Goal: Find specific fact: Find specific fact

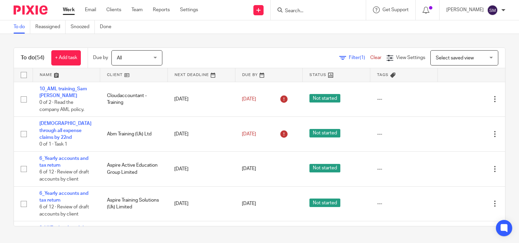
click at [321, 13] on input "Search" at bounding box center [314, 11] width 61 height 6
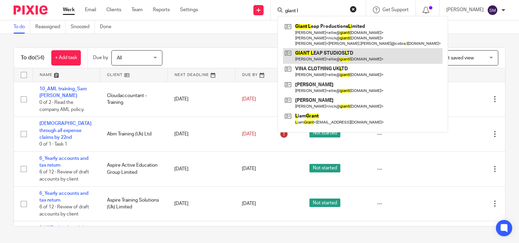
type input "giant l"
click at [313, 60] on link at bounding box center [363, 56] width 160 height 16
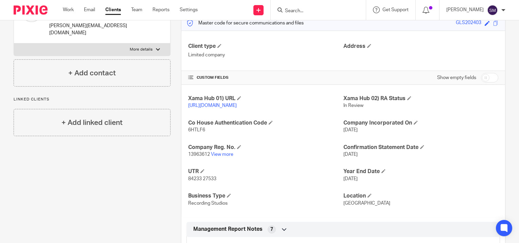
scroll to position [102, 0]
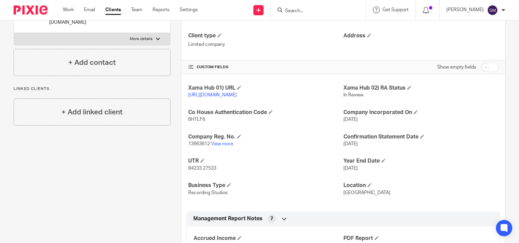
click at [196, 146] on span "13963612" at bounding box center [199, 144] width 22 height 5
copy p "13963612"
